Goal: Task Accomplishment & Management: Manage account settings

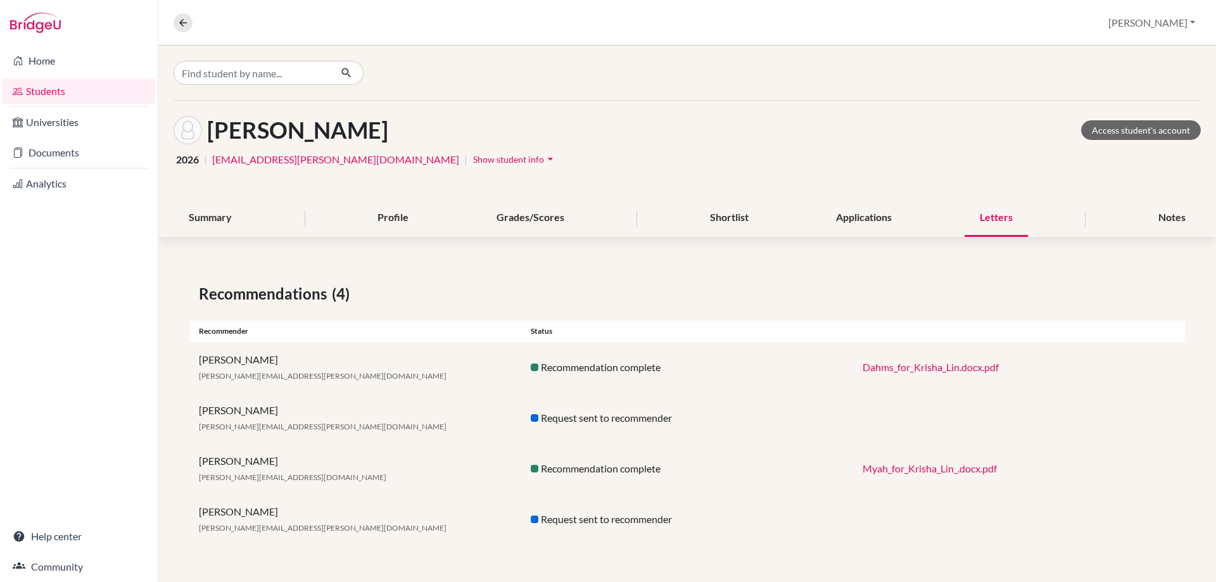
click at [653, 515] on div "Request sent to recommender" at bounding box center [687, 519] width 332 height 15
click at [862, 220] on div "Applications" at bounding box center [864, 217] width 86 height 37
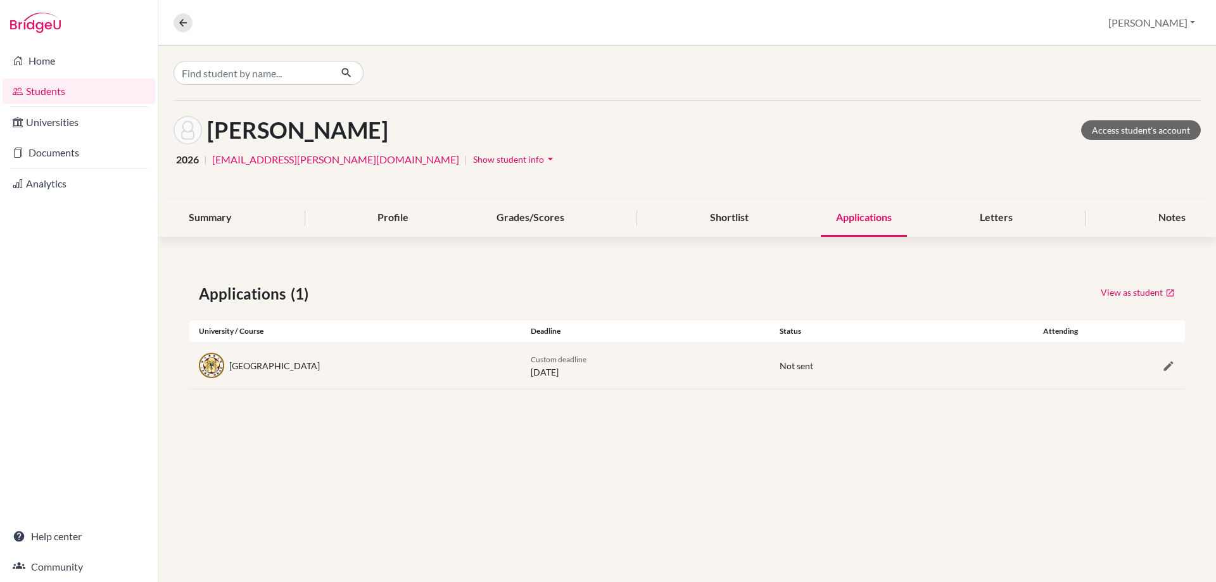
click at [806, 367] on span "Not sent" at bounding box center [796, 365] width 34 height 11
click at [1169, 367] on icon "button" at bounding box center [1168, 366] width 13 height 13
click at [596, 412] on p "University decision" at bounding box center [700, 408] width 285 height 17
click at [253, 430] on button "No" at bounding box center [247, 429] width 41 height 20
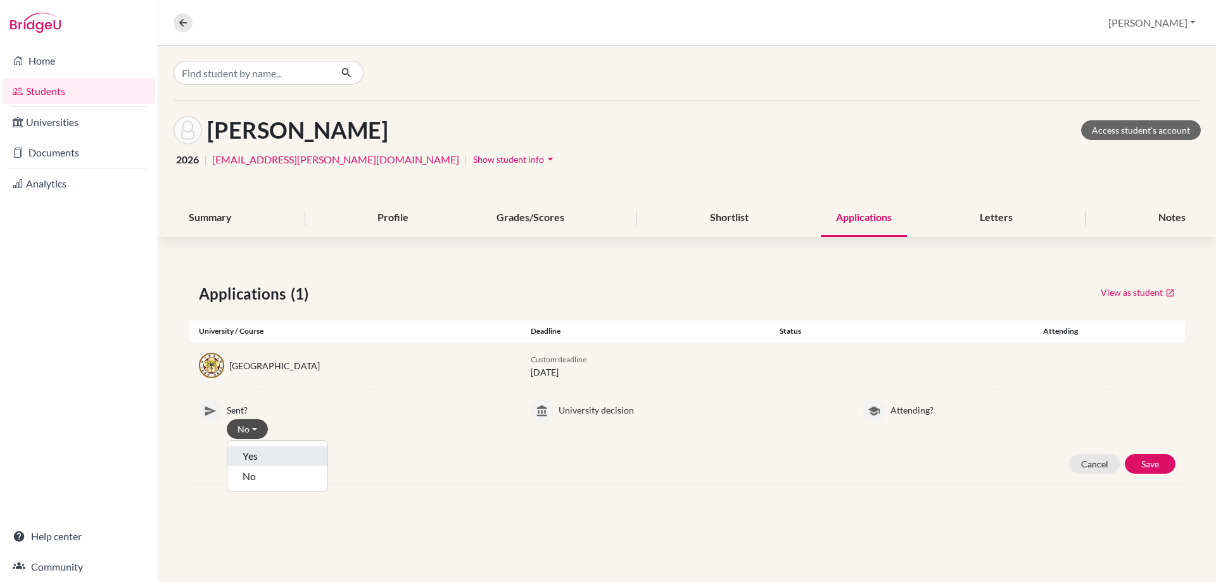
click at [253, 455] on button "Yes" at bounding box center [277, 456] width 100 height 20
click at [1147, 467] on button "Save" at bounding box center [1149, 464] width 51 height 20
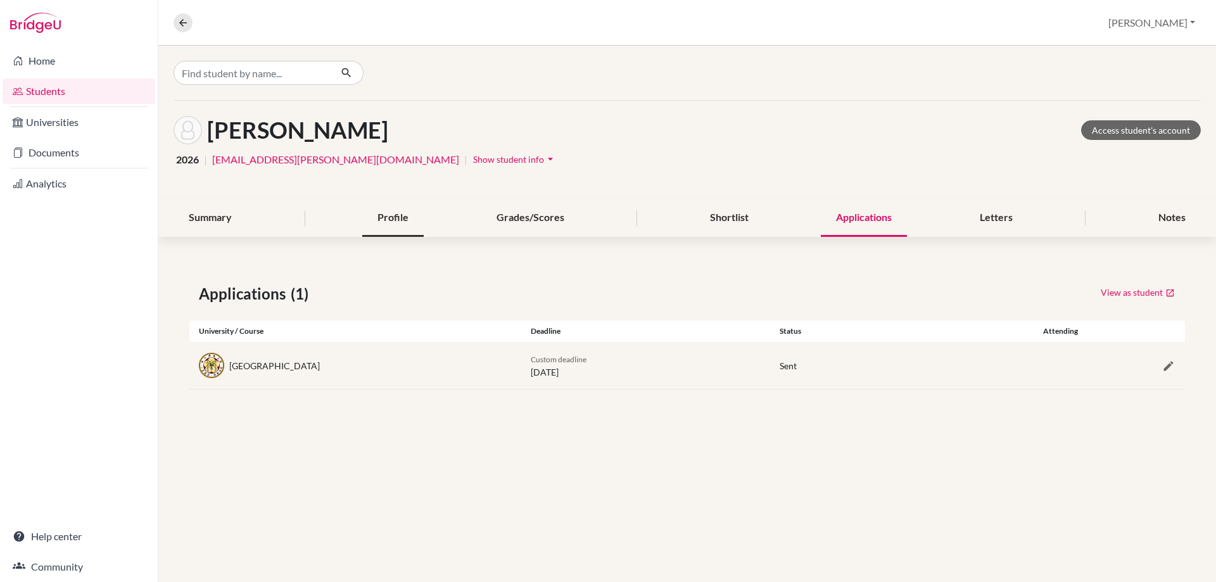
click at [394, 225] on div "Profile" at bounding box center [392, 217] width 61 height 37
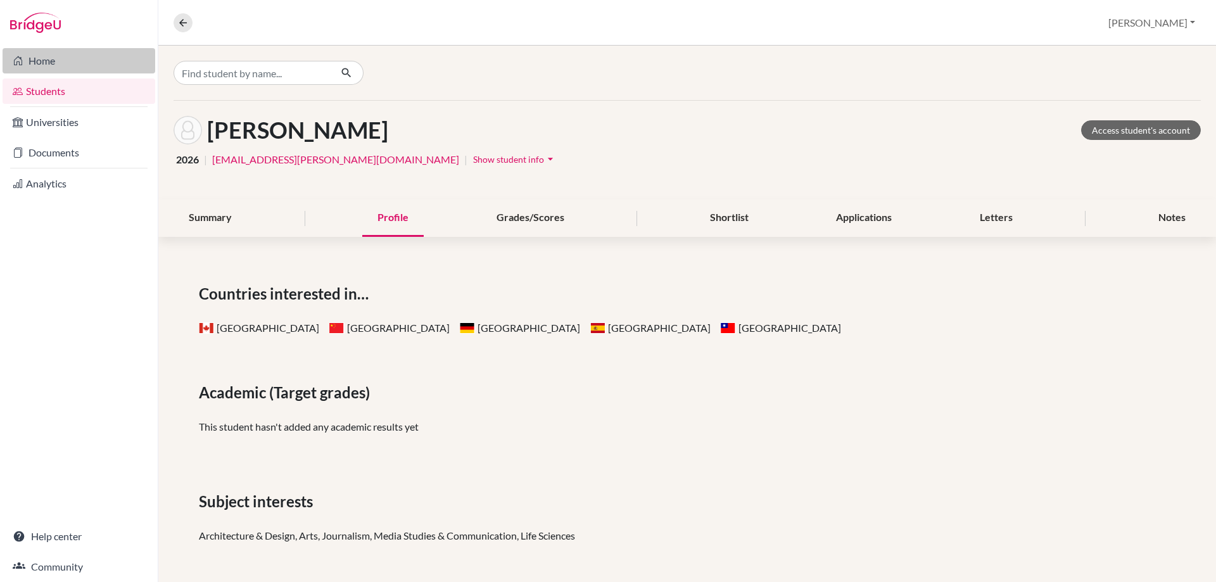
click at [99, 53] on link "Home" at bounding box center [79, 60] width 153 height 25
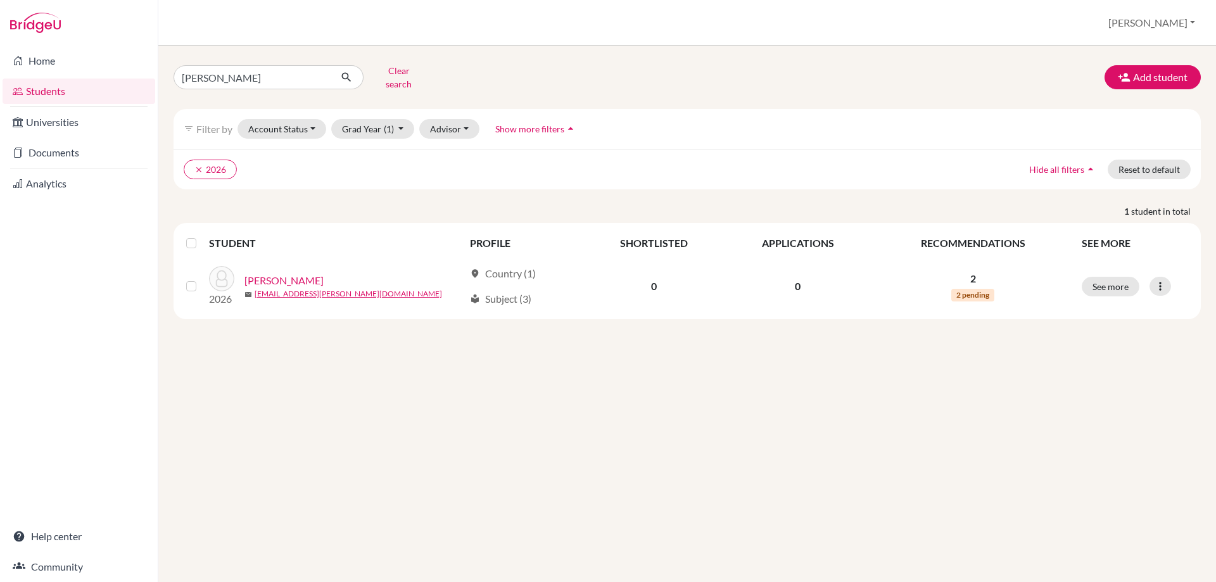
click at [496, 235] on th "PROFILE" at bounding box center [523, 243] width 122 height 30
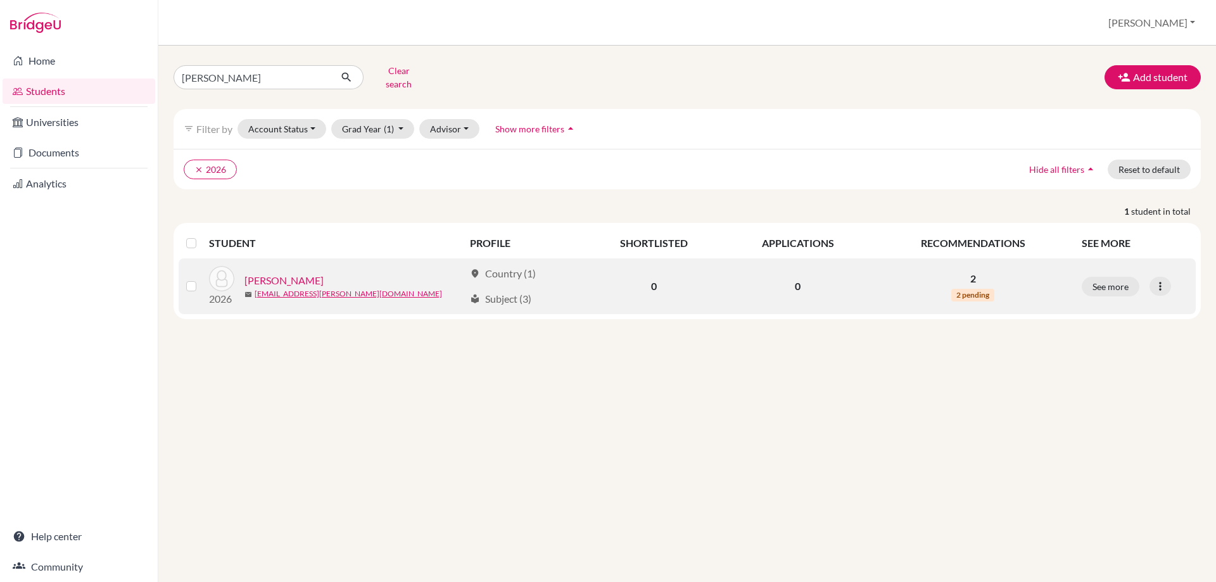
click at [302, 273] on link "Mayen, Mayela" at bounding box center [283, 280] width 79 height 15
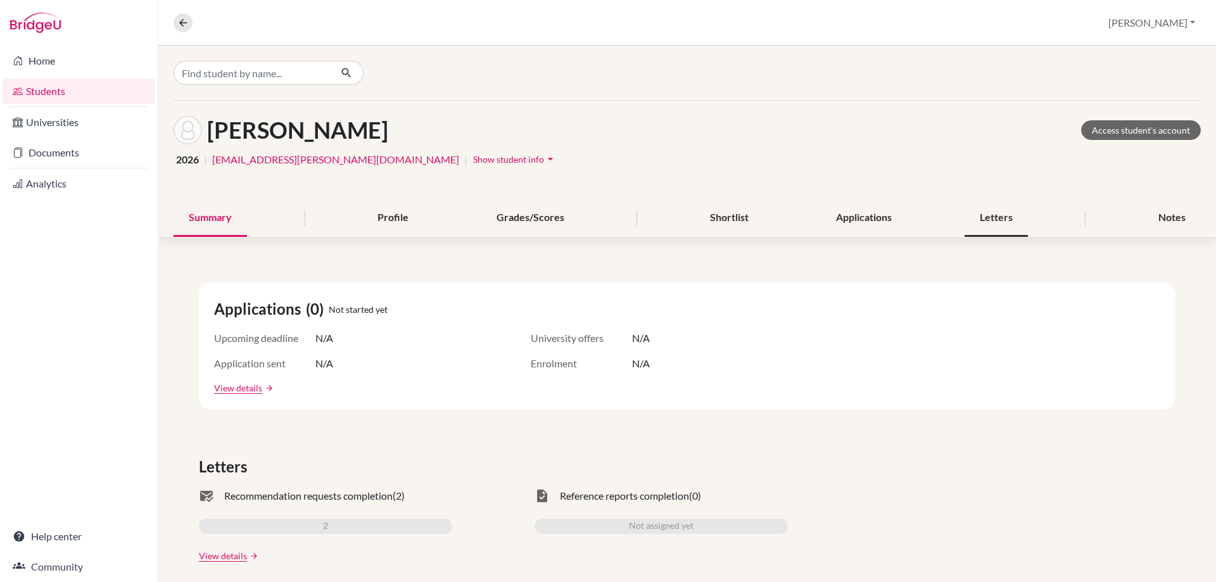
click at [994, 207] on div "Letters" at bounding box center [995, 217] width 63 height 37
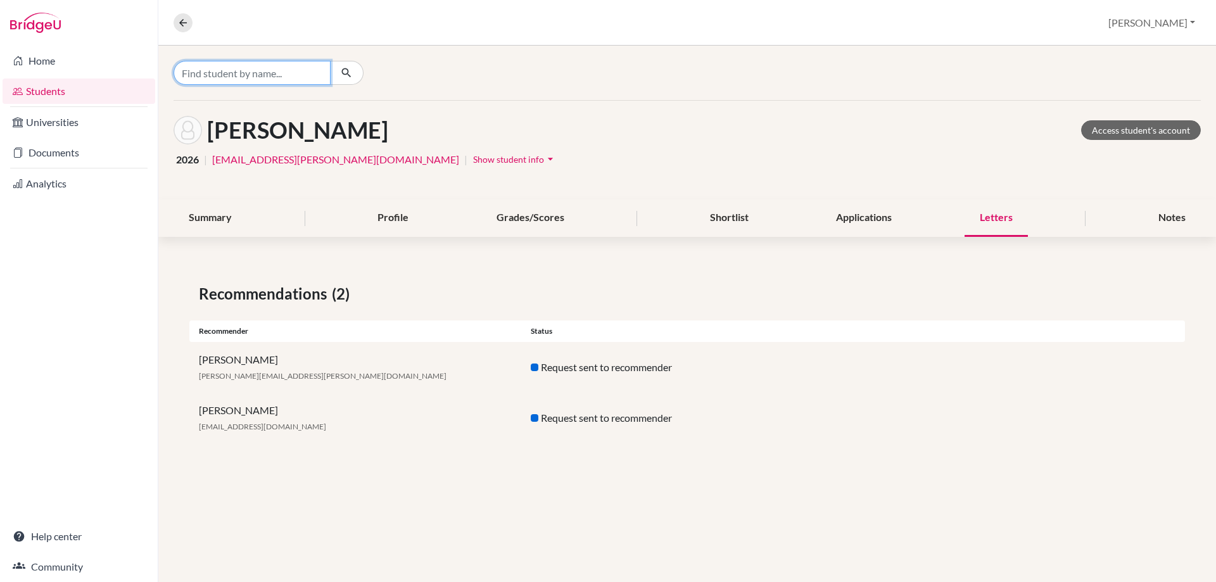
click at [209, 75] on input "Find student by name..." at bounding box center [251, 73] width 157 height 24
click at [49, 66] on link "Home" at bounding box center [79, 60] width 153 height 25
